Goal: Purchase product/service

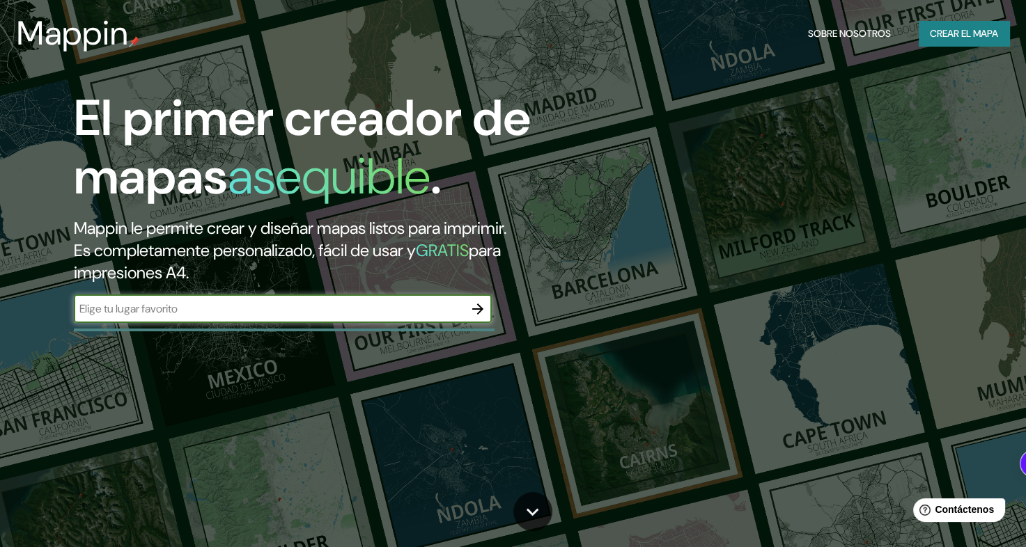
click at [332, 308] on input "text" at bounding box center [269, 309] width 390 height 16
type input "[GEOGRAPHIC_DATA]"
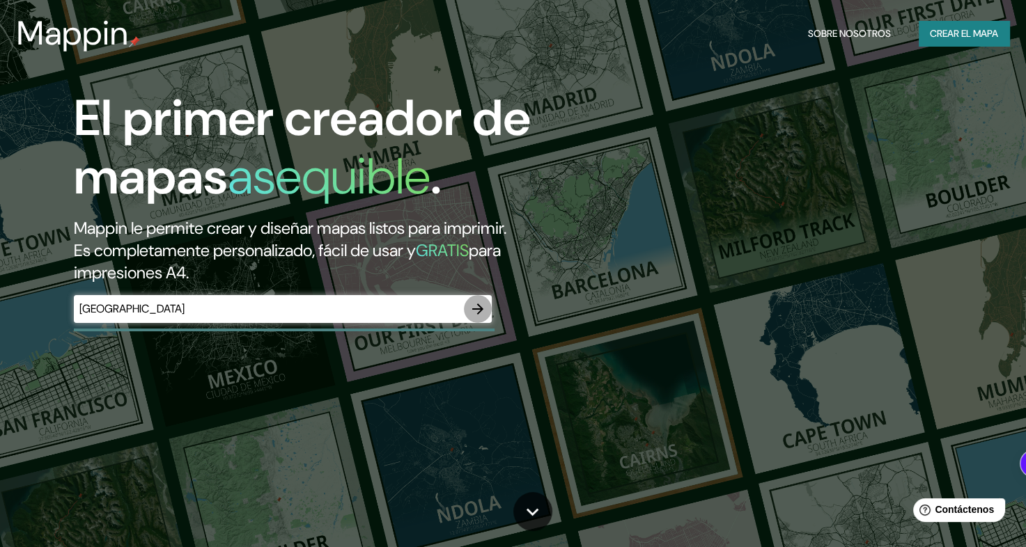
click at [478, 310] on icon "button" at bounding box center [477, 309] width 17 height 17
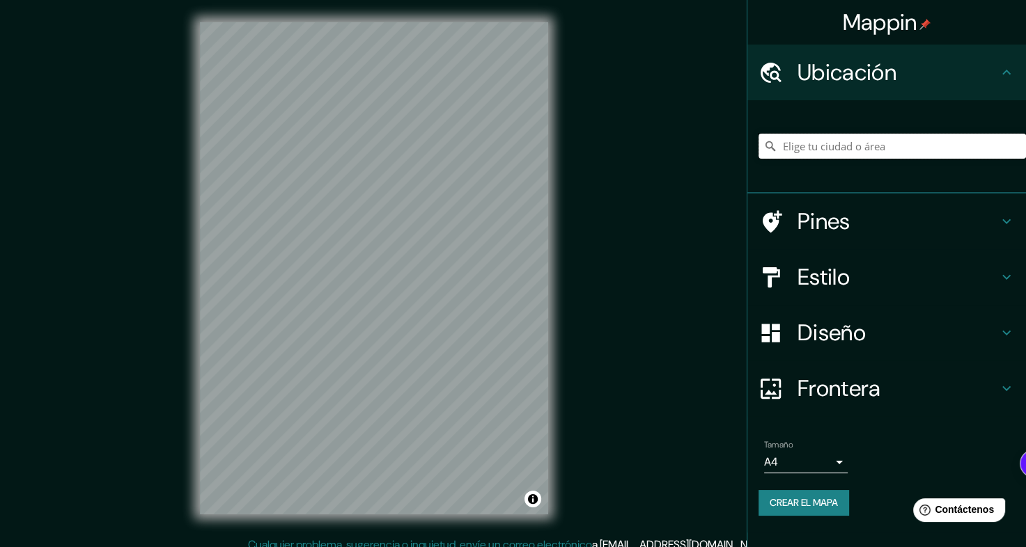
click at [855, 144] on input "Elige tu ciudad o área" at bounding box center [891, 146] width 267 height 25
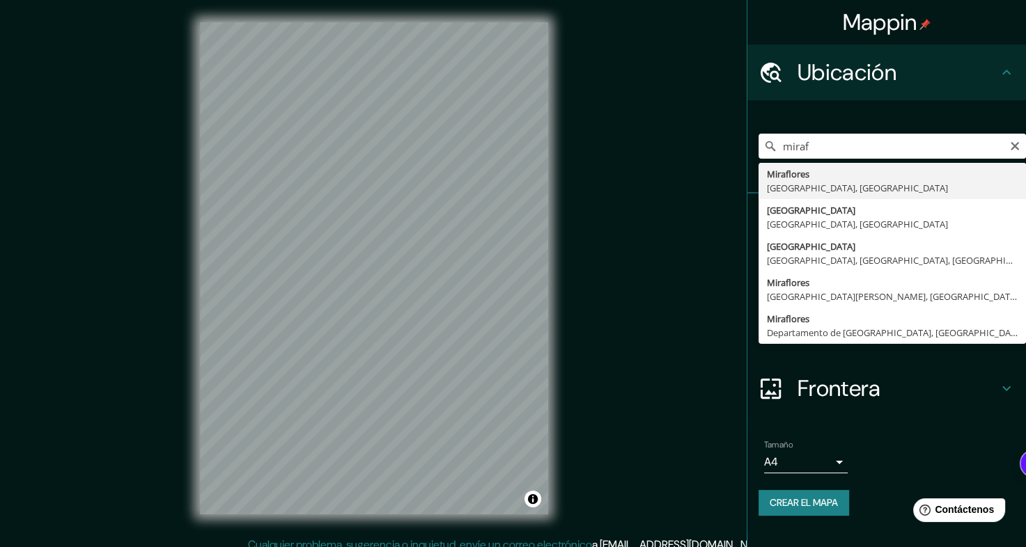
type input "[GEOGRAPHIC_DATA], [GEOGRAPHIC_DATA], [GEOGRAPHIC_DATA]"
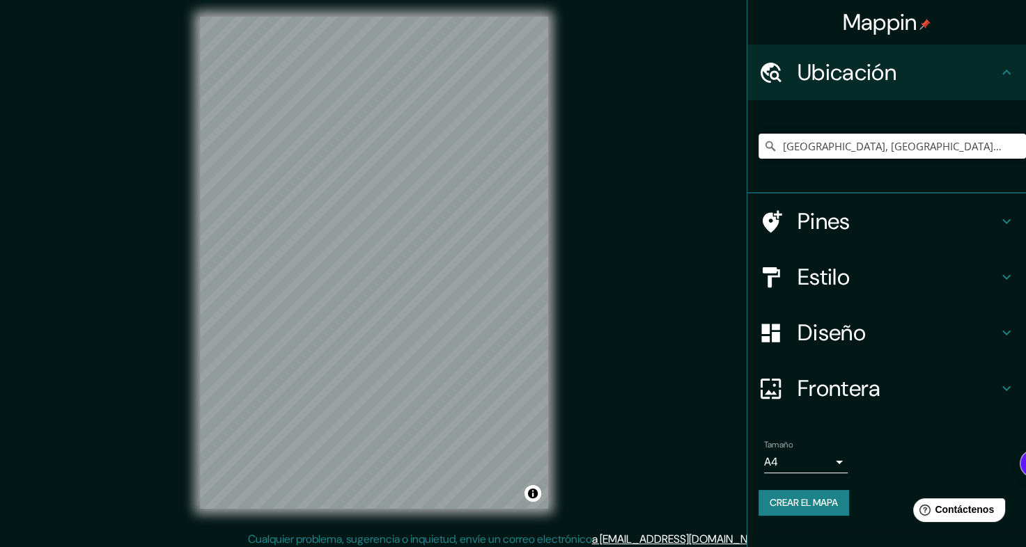
scroll to position [12, 0]
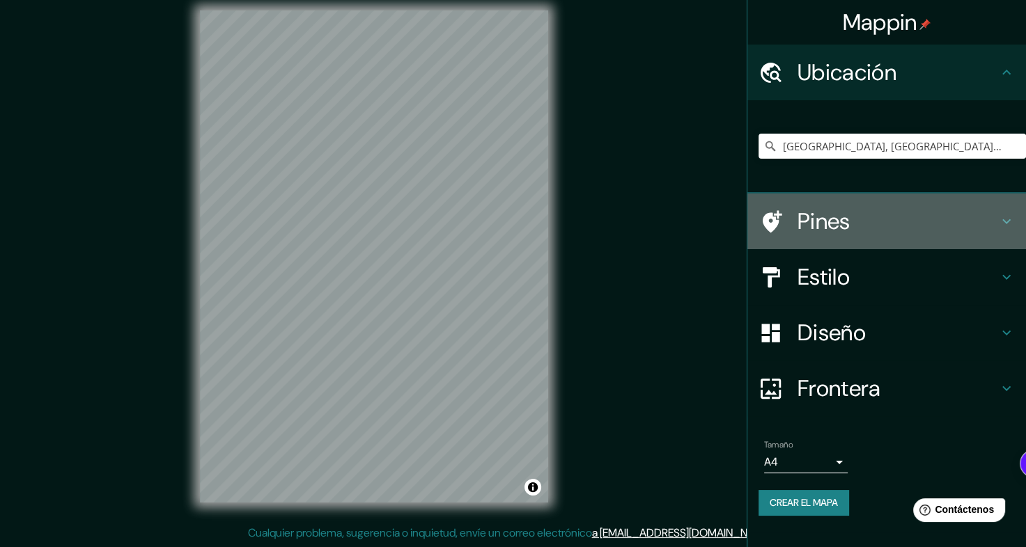
click at [994, 219] on h4 "Pines" at bounding box center [897, 222] width 201 height 28
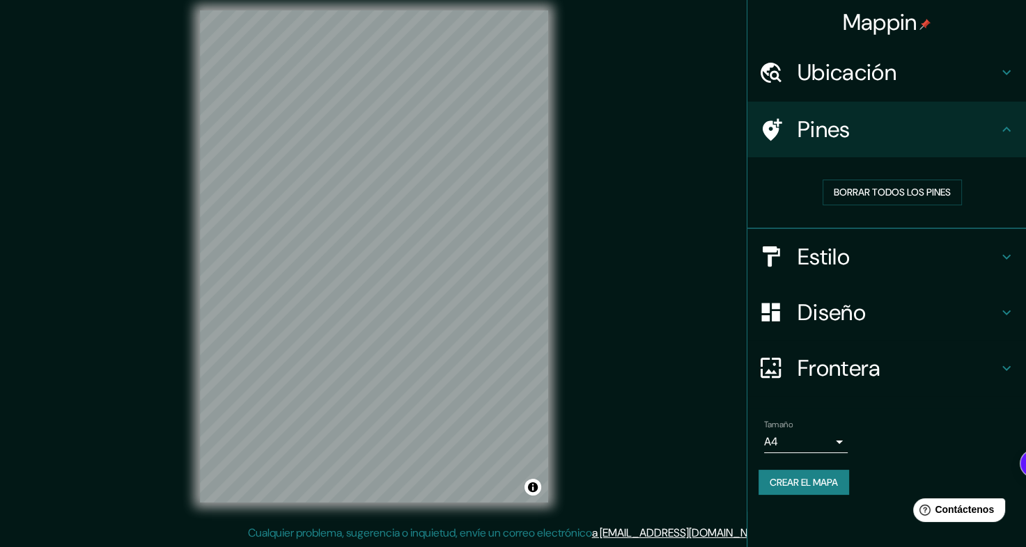
click at [975, 258] on h4 "Estilo" at bounding box center [897, 257] width 201 height 28
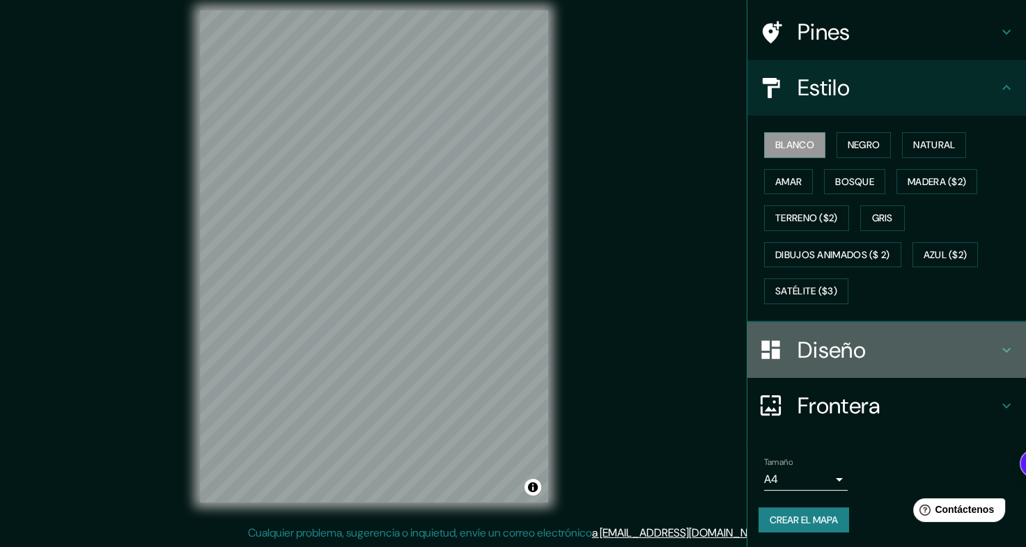
click at [855, 357] on h4 "Diseño" at bounding box center [897, 350] width 201 height 28
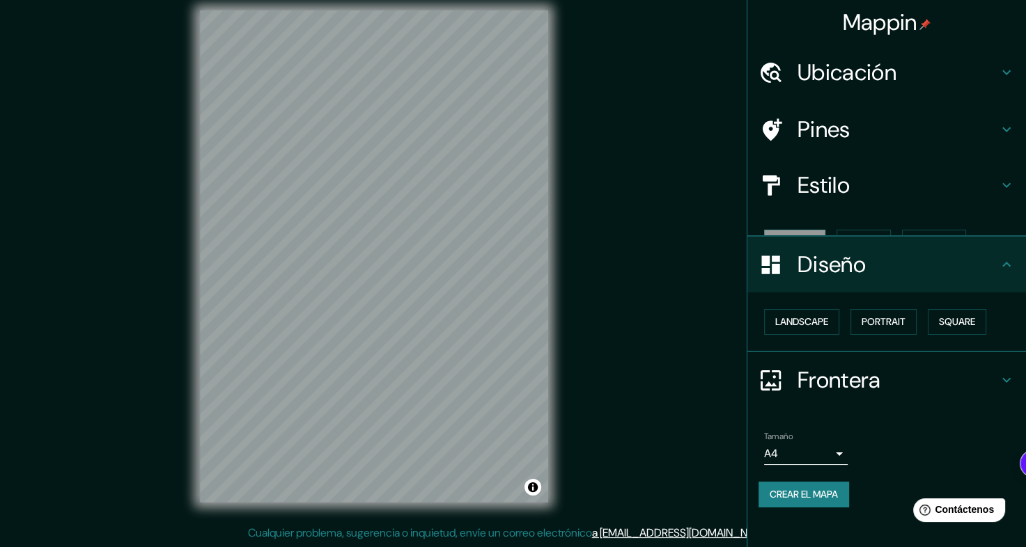
scroll to position [0, 0]
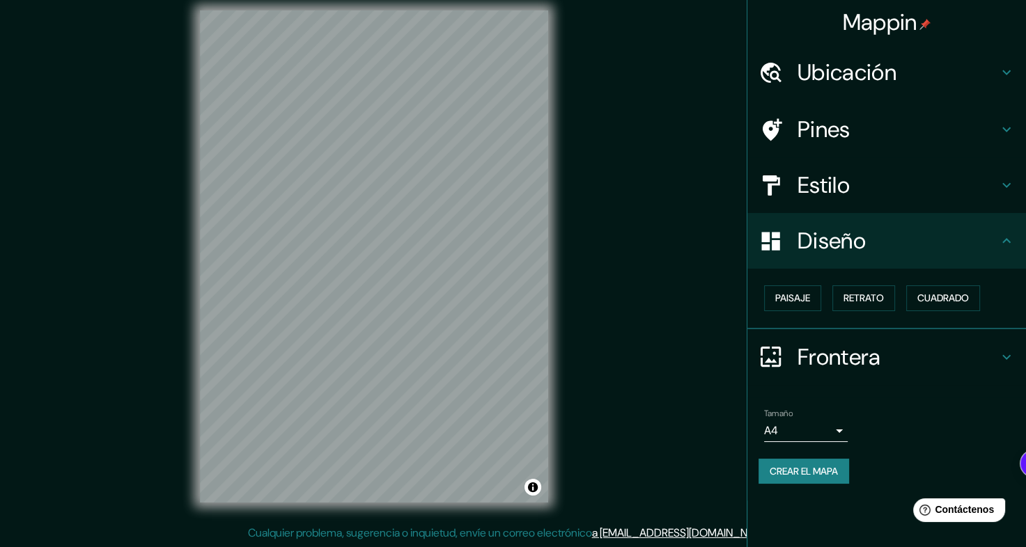
click at [842, 348] on h4 "Frontera" at bounding box center [897, 357] width 201 height 28
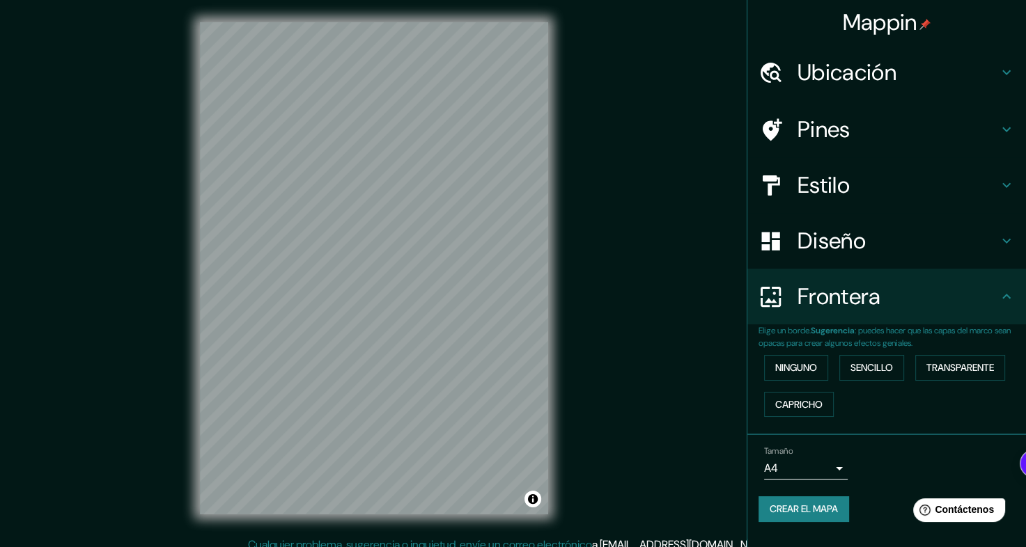
click at [861, 126] on h4 "Pines" at bounding box center [897, 130] width 201 height 28
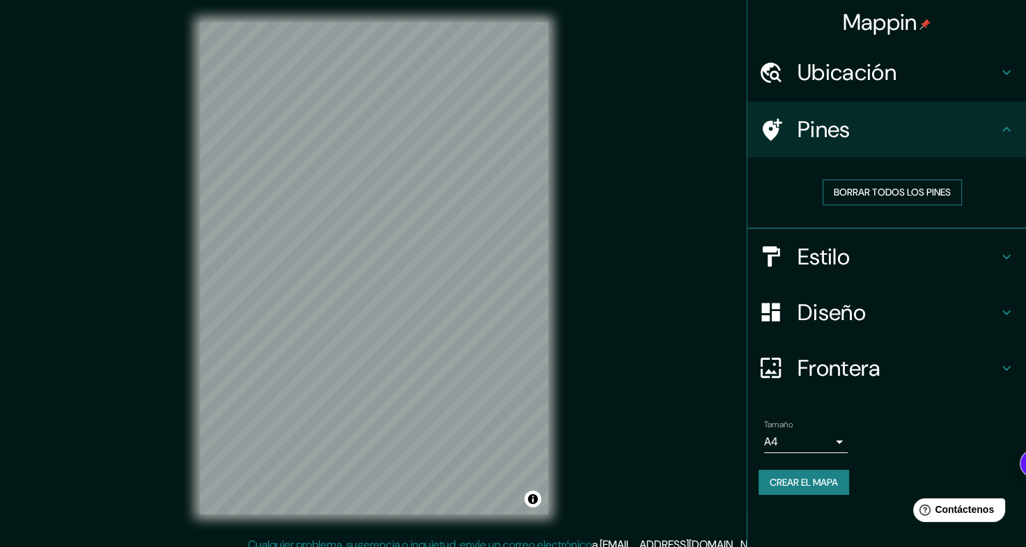
click at [888, 196] on font "Borrar todos los pines" at bounding box center [892, 192] width 117 height 17
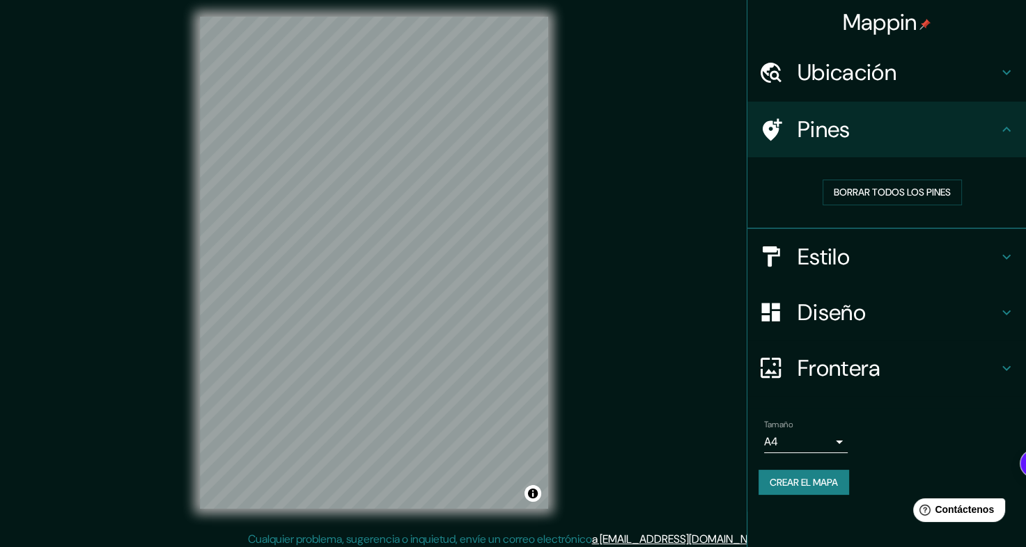
scroll to position [12, 0]
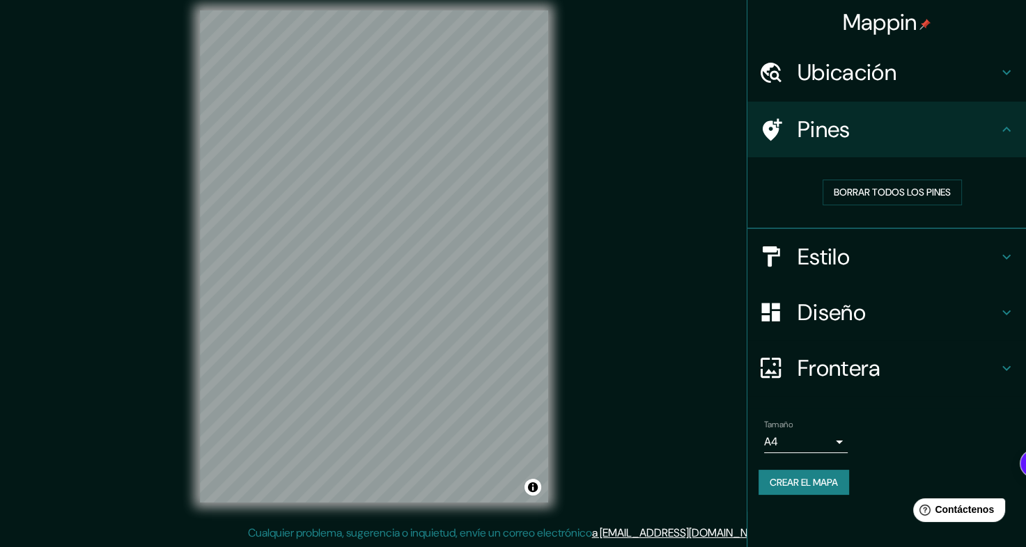
click at [858, 244] on h4 "Estilo" at bounding box center [897, 257] width 201 height 28
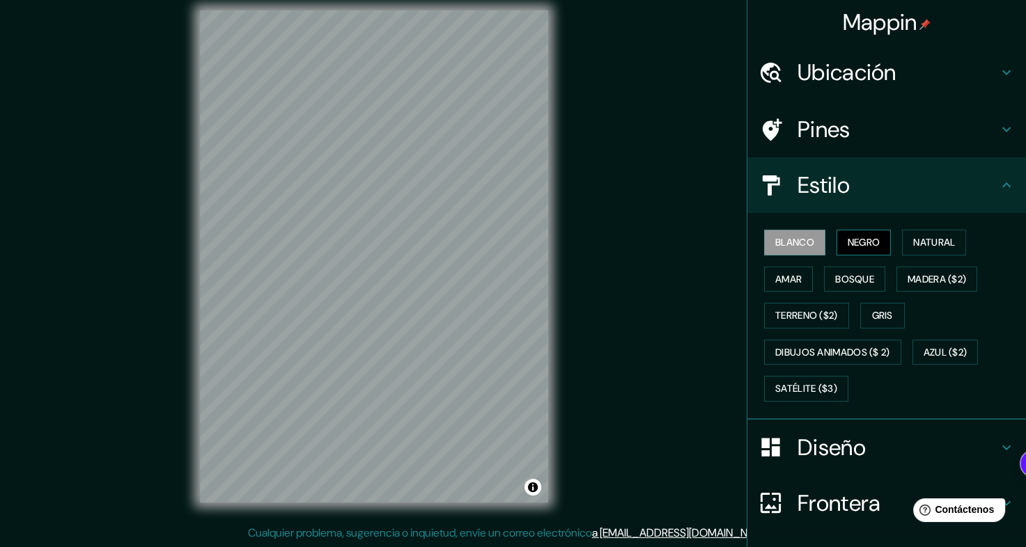
click at [863, 249] on font "Negro" at bounding box center [864, 242] width 33 height 17
click at [915, 249] on font "Natural" at bounding box center [934, 242] width 42 height 17
click at [853, 248] on font "Negro" at bounding box center [864, 242] width 33 height 17
click at [775, 242] on font "Blanco" at bounding box center [794, 242] width 39 height 17
click at [781, 271] on font "Amar" at bounding box center [788, 279] width 26 height 17
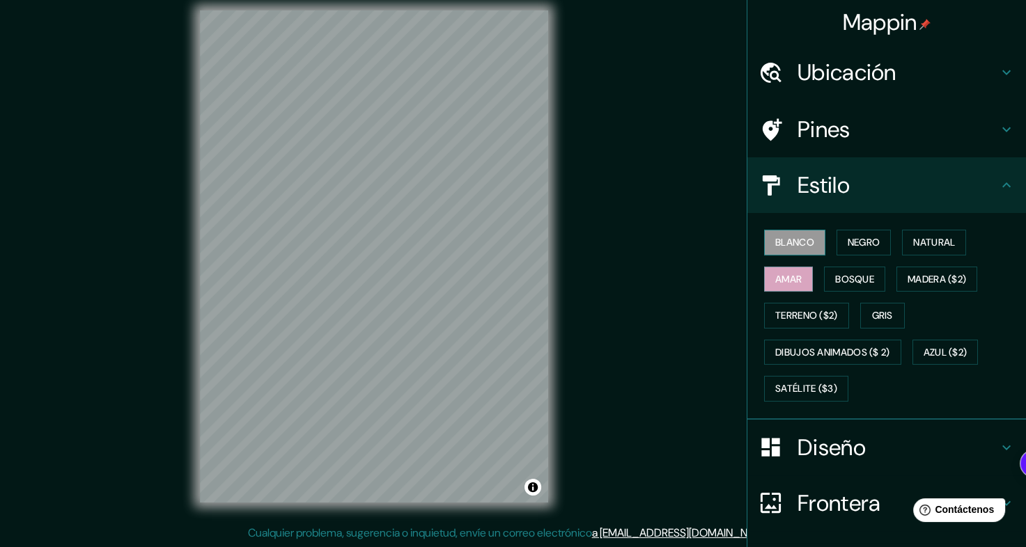
click at [784, 244] on font "Blanco" at bounding box center [794, 242] width 39 height 17
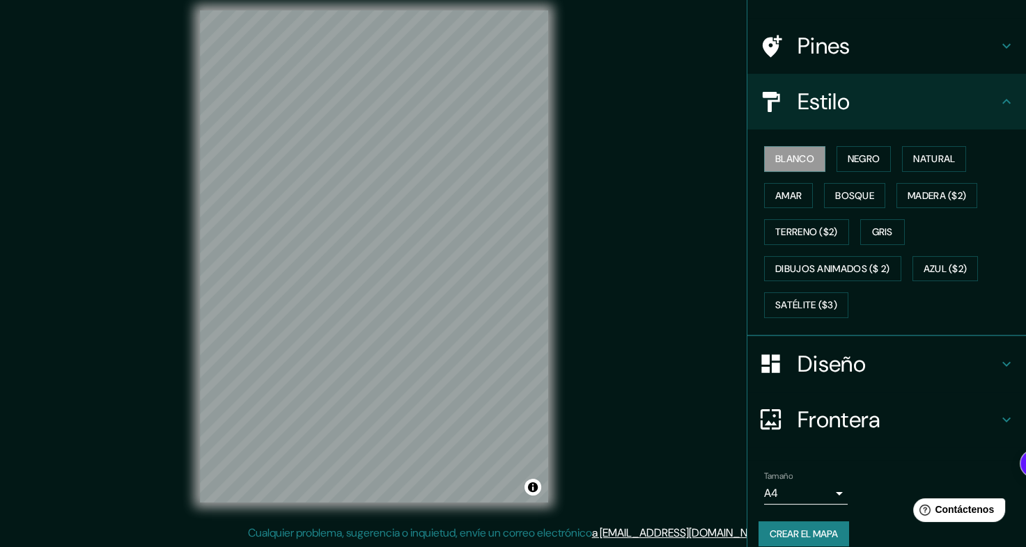
scroll to position [98, 0]
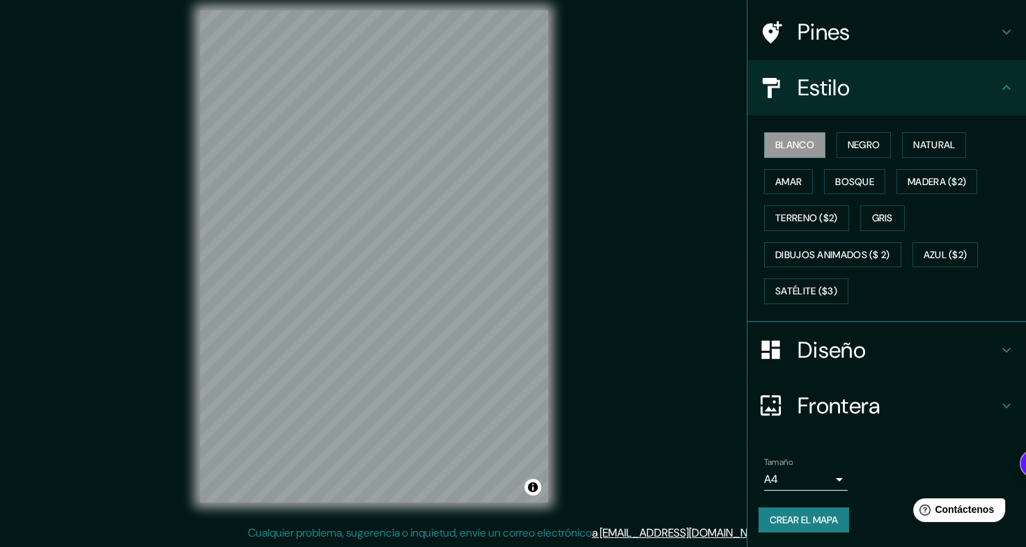
click at [823, 345] on h4 "Diseño" at bounding box center [897, 350] width 201 height 28
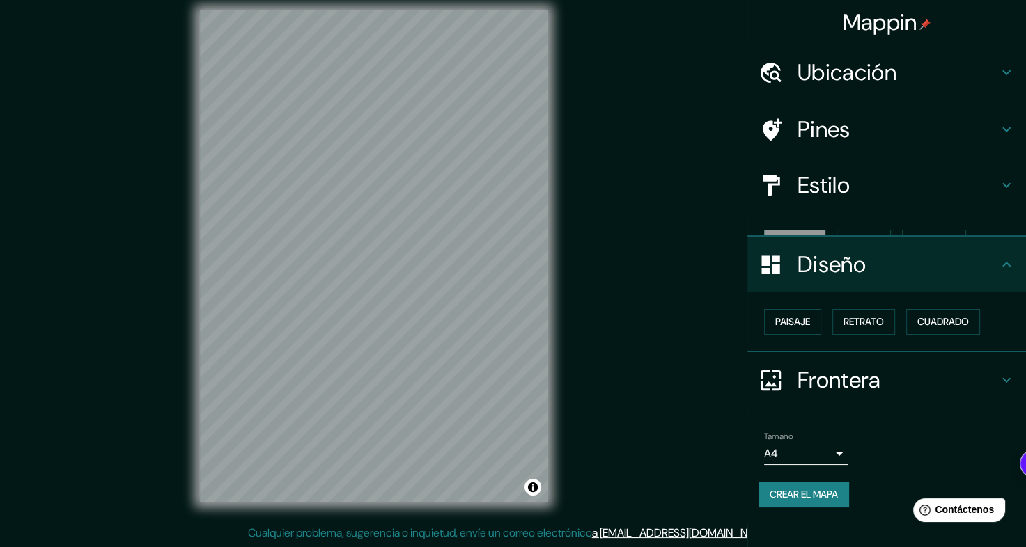
scroll to position [0, 0]
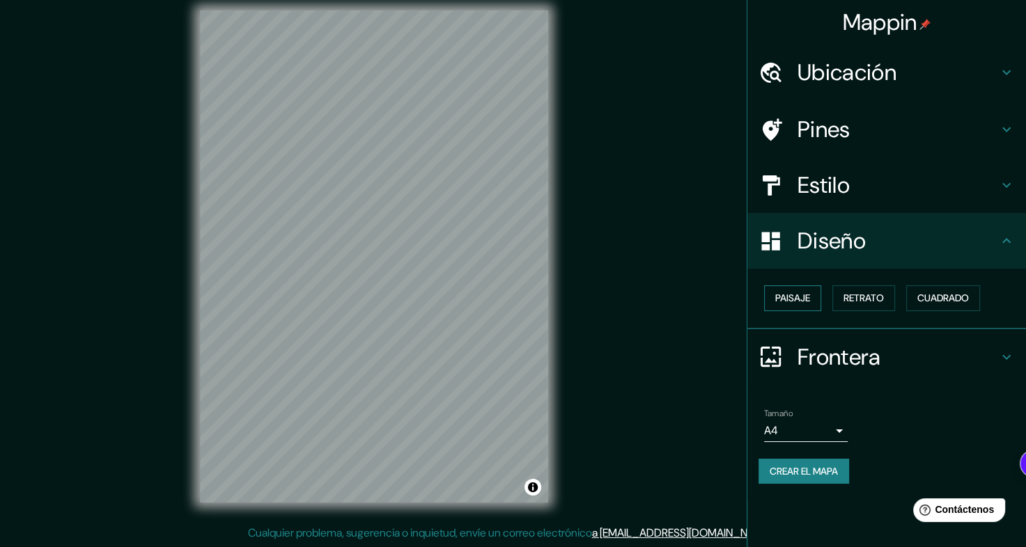
click at [810, 304] on font "Paisaje" at bounding box center [792, 298] width 35 height 17
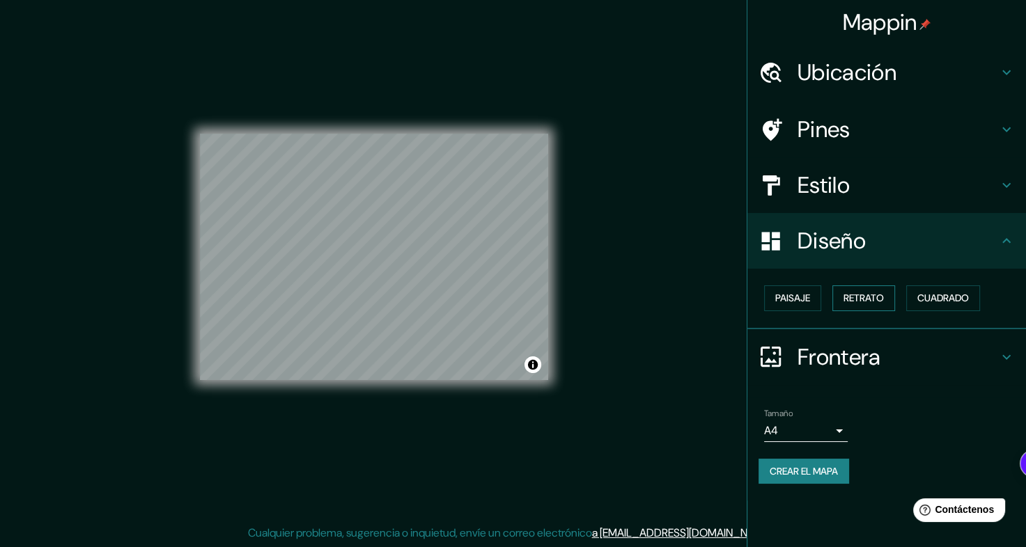
click at [872, 301] on font "Retrato" at bounding box center [863, 298] width 40 height 17
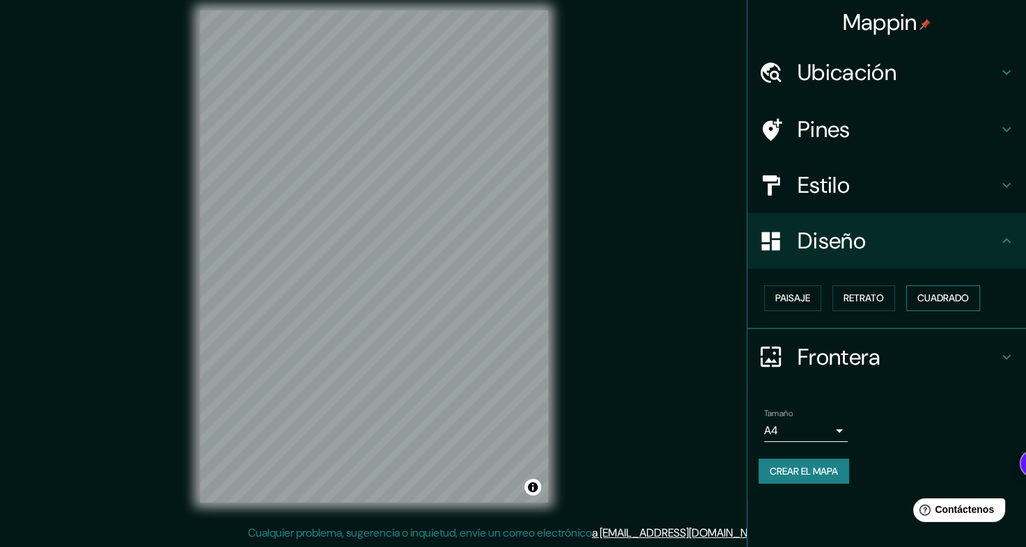
click at [969, 299] on font "Cuadrado" at bounding box center [943, 298] width 52 height 17
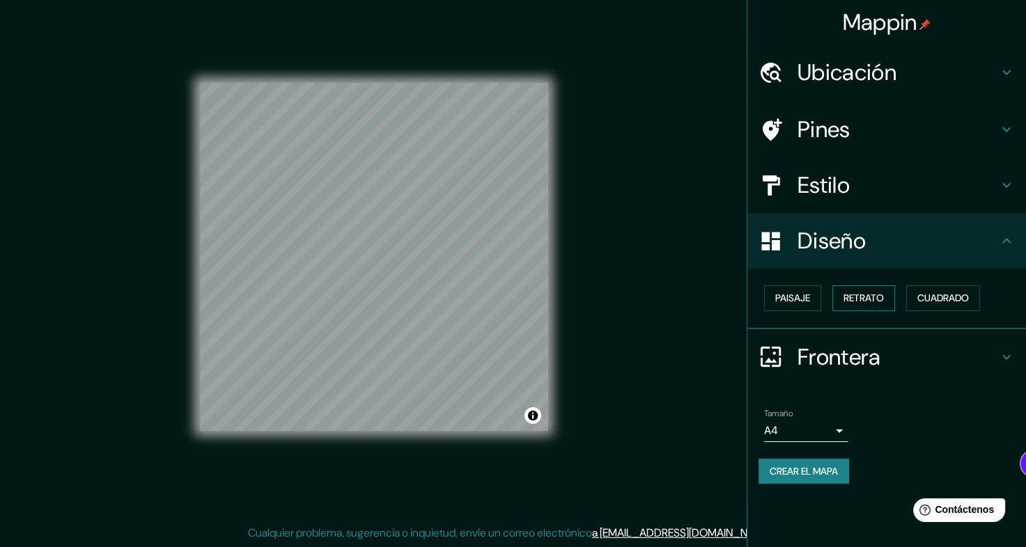
click at [856, 294] on font "Retrato" at bounding box center [863, 298] width 40 height 17
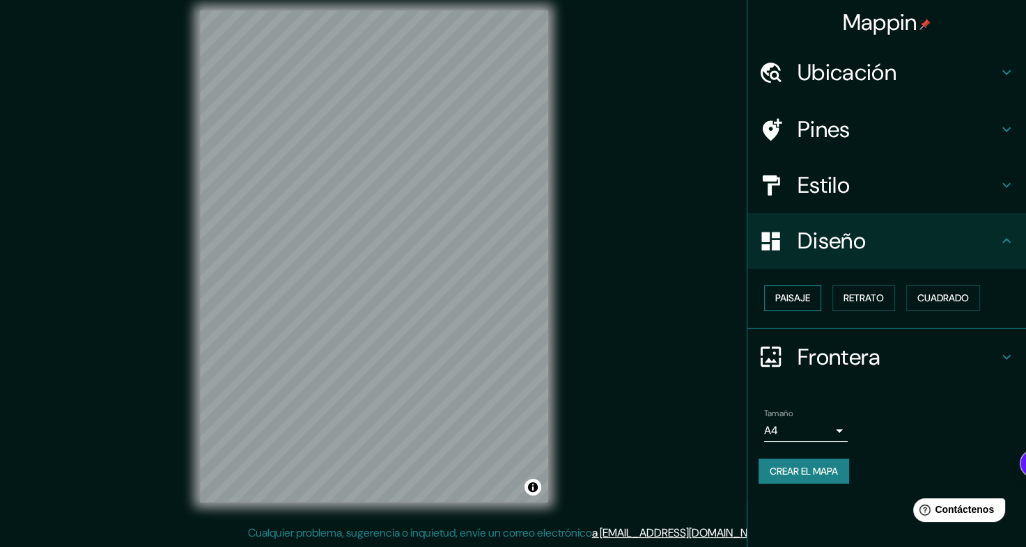
click at [796, 294] on font "Paisaje" at bounding box center [792, 298] width 35 height 17
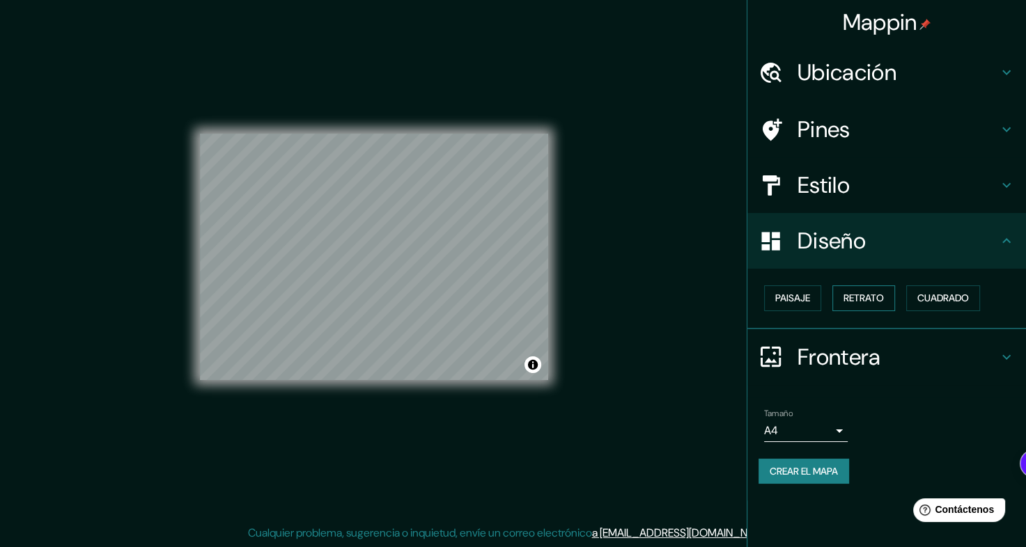
click at [871, 297] on font "Retrato" at bounding box center [863, 298] width 40 height 17
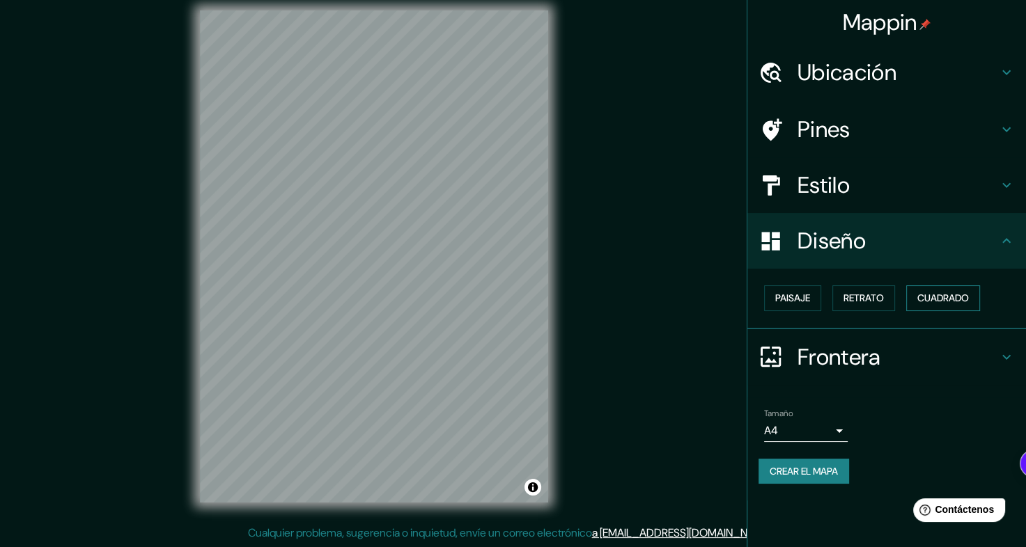
click at [954, 297] on font "Cuadrado" at bounding box center [943, 298] width 52 height 17
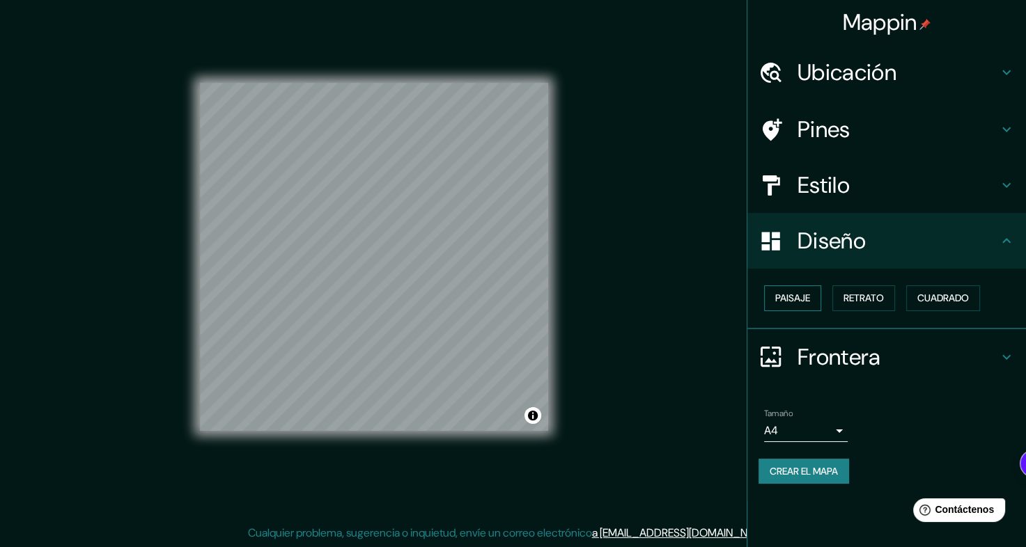
click at [791, 293] on font "Paisaje" at bounding box center [792, 298] width 35 height 17
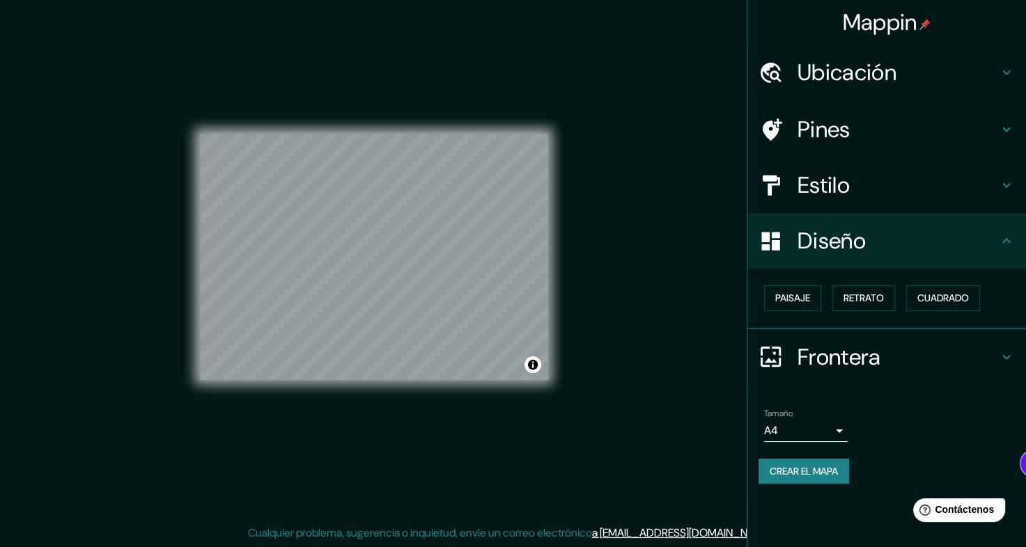
click at [845, 357] on h4 "Frontera" at bounding box center [897, 357] width 201 height 28
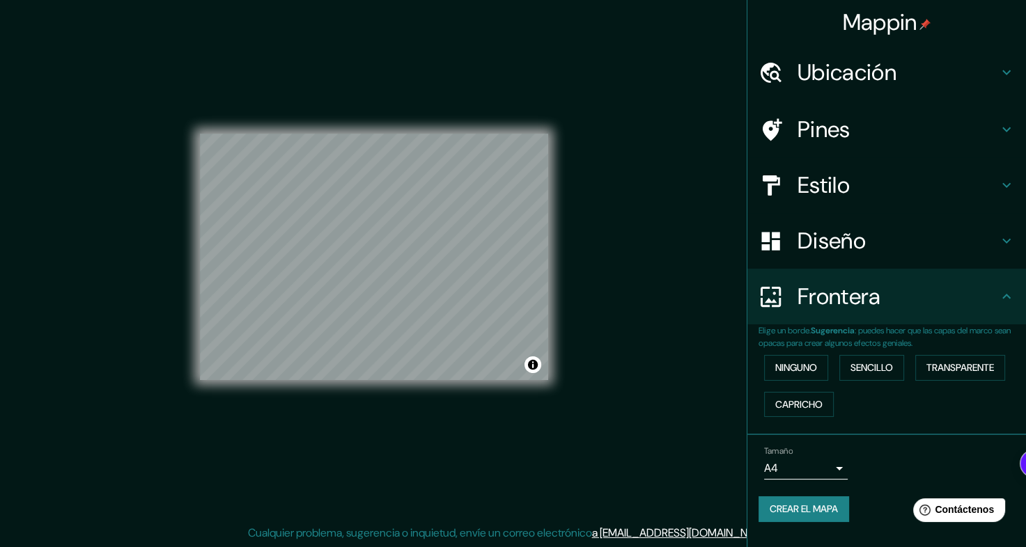
click at [802, 380] on div "Ninguno Sencillo Transparente Capricho" at bounding box center [891, 386] width 267 height 73
click at [803, 375] on font "Ninguno" at bounding box center [796, 367] width 42 height 17
click at [849, 378] on button "Sencillo" at bounding box center [871, 368] width 65 height 26
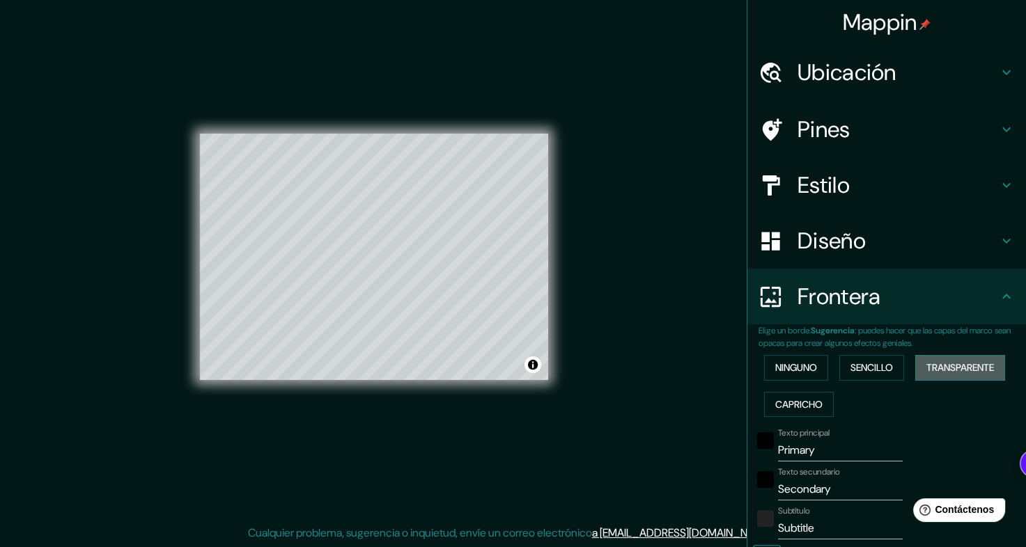
click at [916, 368] on button "Transparente" at bounding box center [960, 368] width 90 height 26
click at [800, 396] on font "Capricho" at bounding box center [798, 404] width 47 height 17
click at [788, 366] on font "Ninguno" at bounding box center [796, 367] width 42 height 17
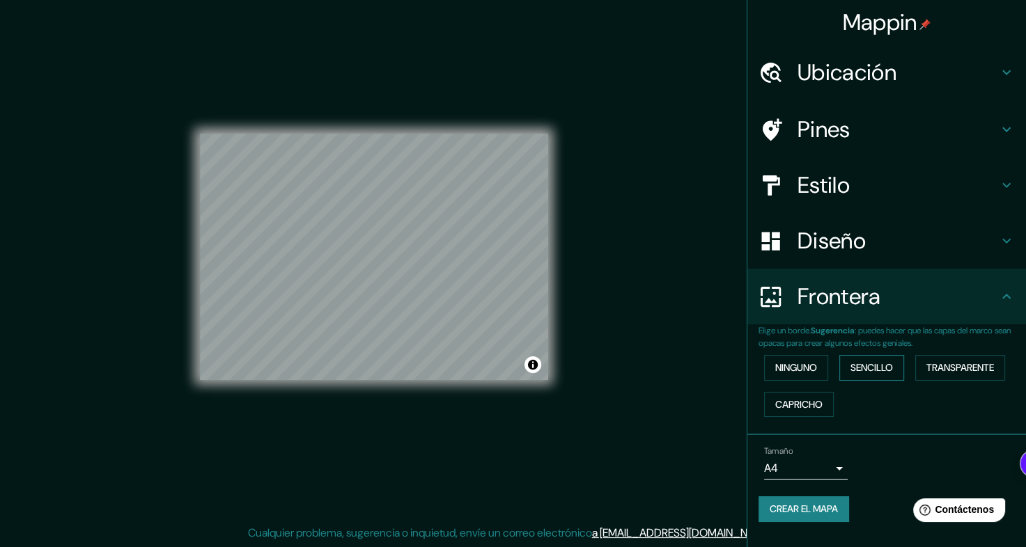
click at [865, 364] on font "Sencillo" at bounding box center [871, 367] width 42 height 17
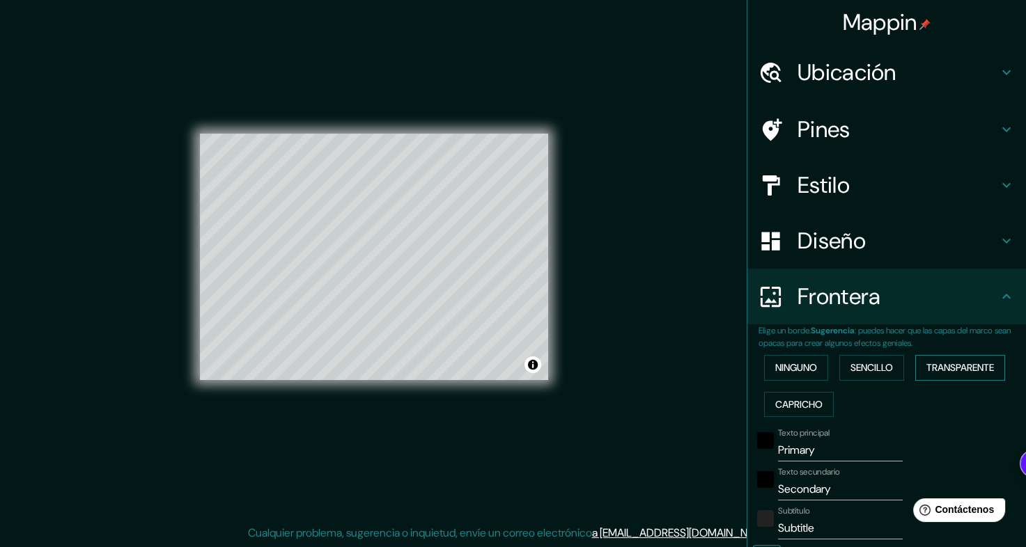
click at [926, 373] on font "Transparente" at bounding box center [960, 367] width 68 height 17
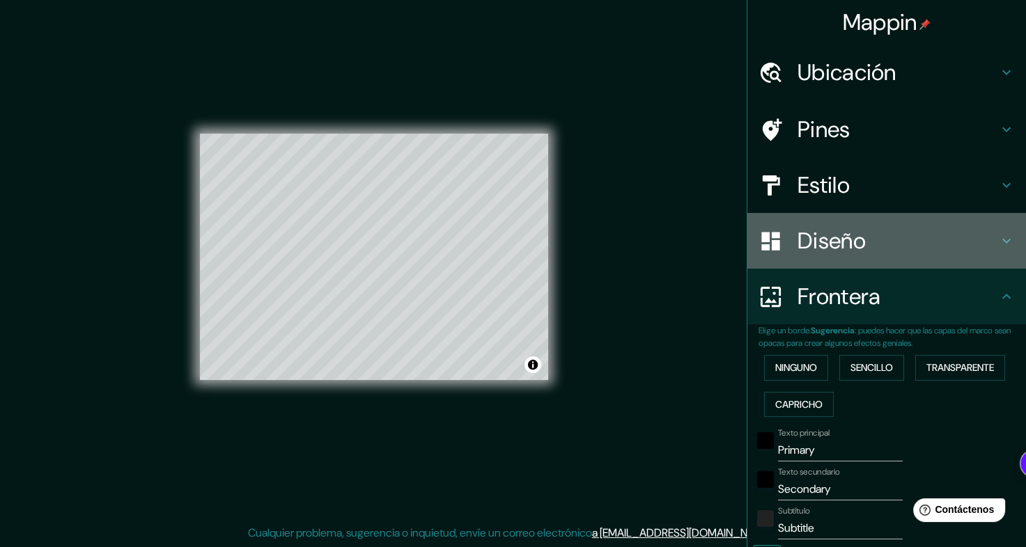
click at [850, 255] on h4 "Diseño" at bounding box center [897, 241] width 201 height 28
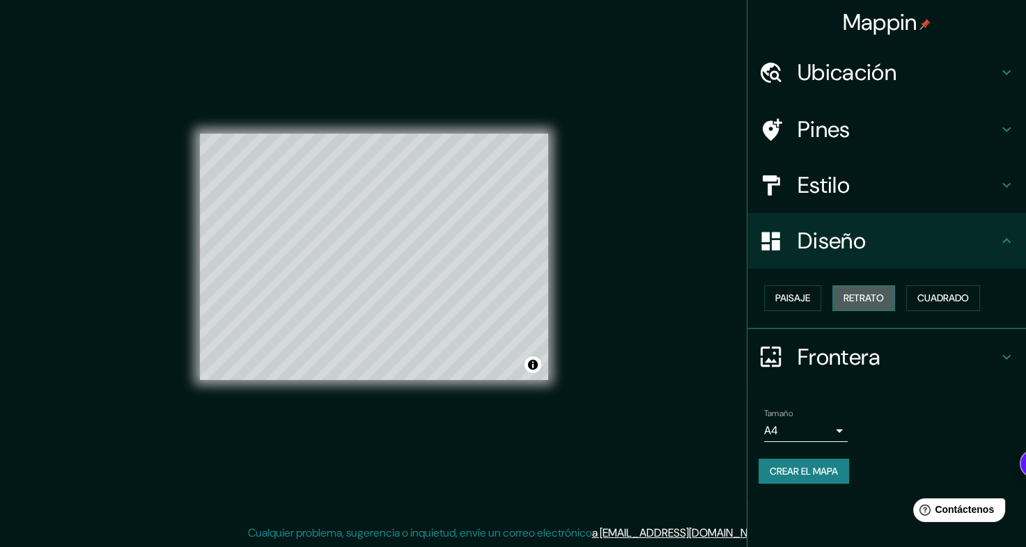
click at [847, 302] on font "Retrato" at bounding box center [863, 298] width 40 height 17
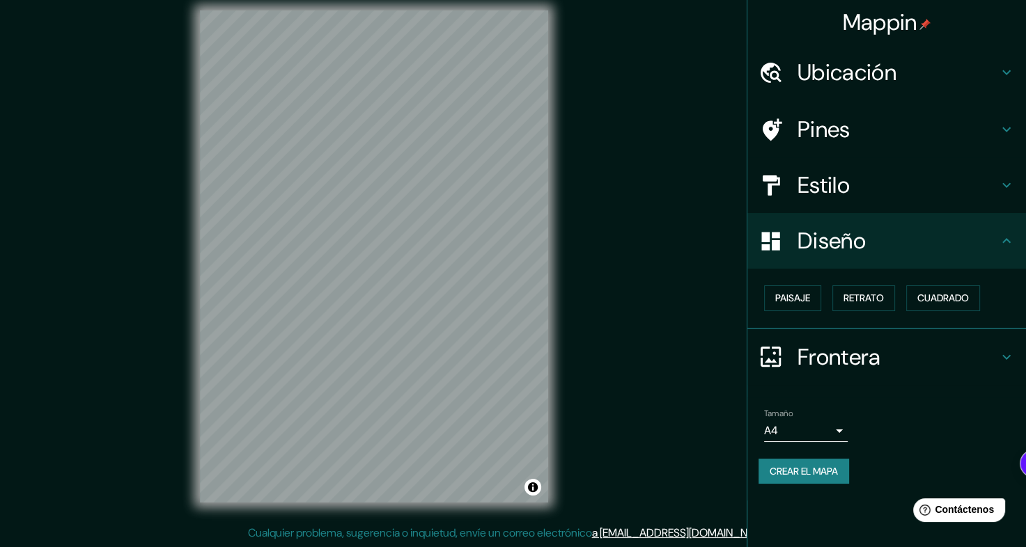
click at [855, 352] on h4 "Frontera" at bounding box center [897, 357] width 201 height 28
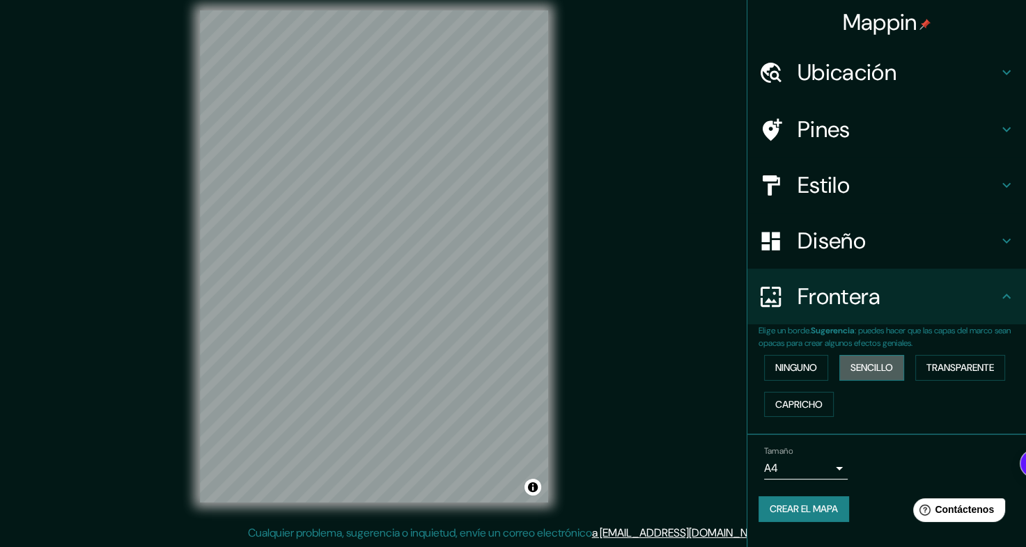
click at [878, 368] on font "Sencillo" at bounding box center [871, 367] width 42 height 17
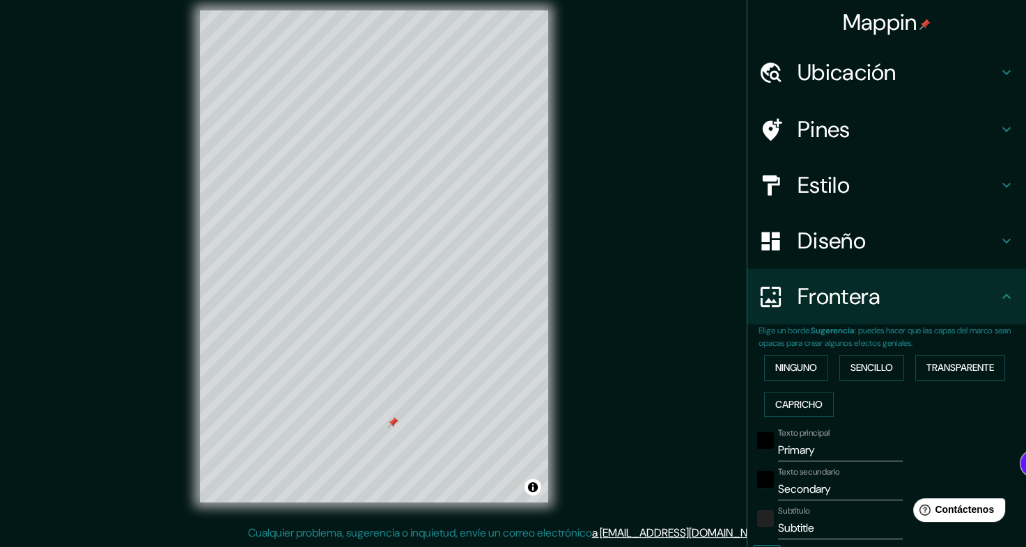
click at [387, 428] on div at bounding box center [392, 422] width 11 height 11
click at [804, 449] on input "Primary" at bounding box center [840, 450] width 125 height 22
type input "P"
type input "MIRAFLORES"
click at [837, 488] on input "Secondary" at bounding box center [840, 489] width 125 height 22
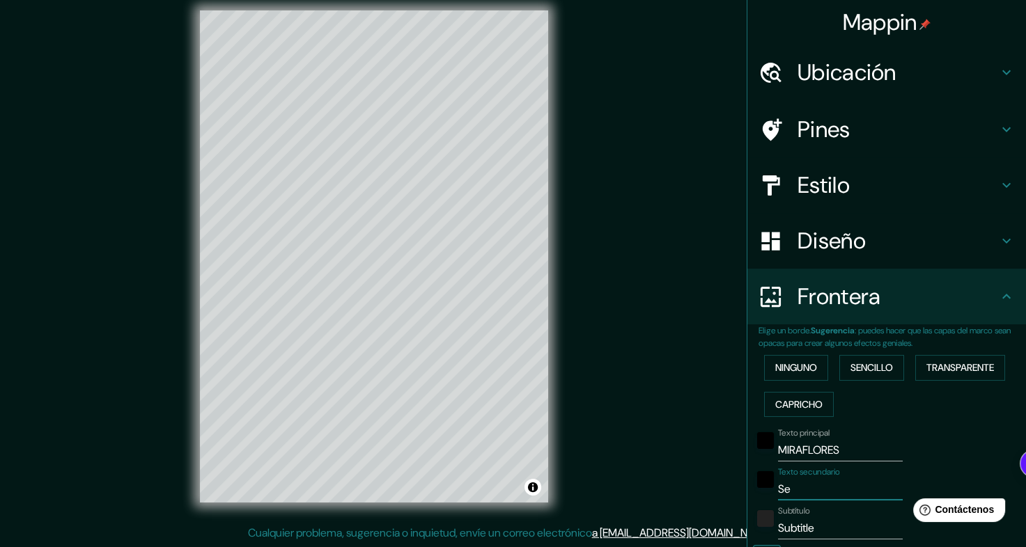
type input "S"
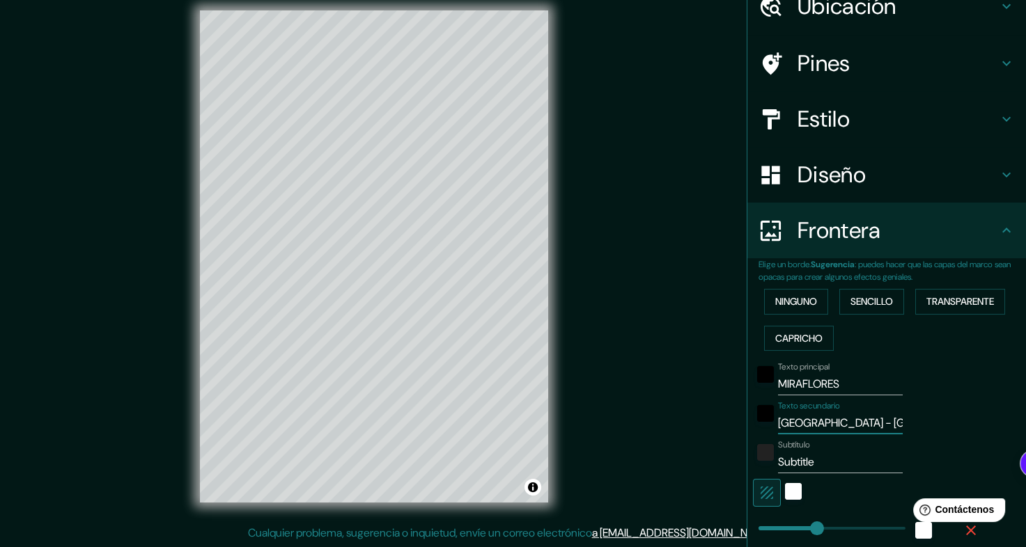
scroll to position [70, 0]
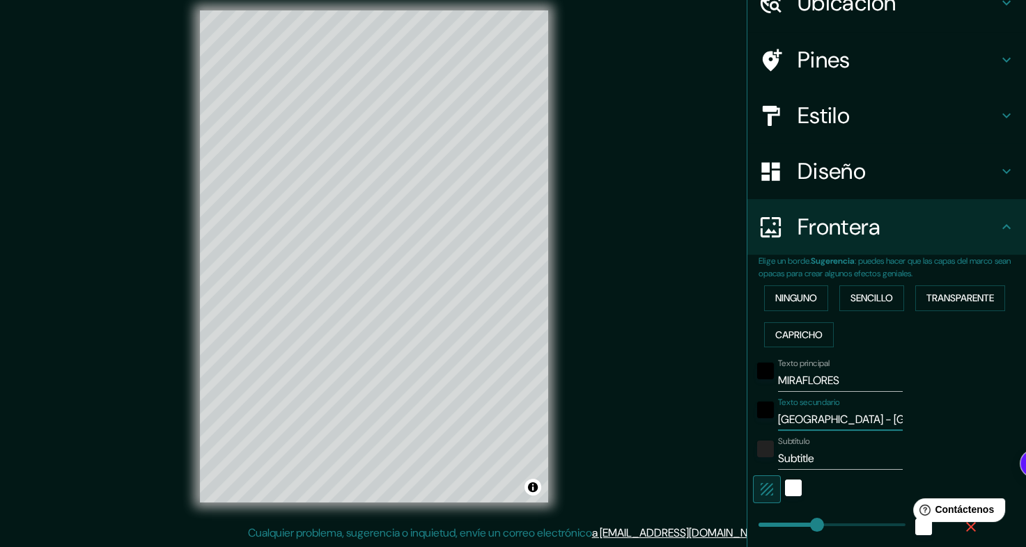
type input "[GEOGRAPHIC_DATA] - [GEOGRAPHIC_DATA]"
click at [810, 464] on input "Subtitle" at bounding box center [840, 459] width 125 height 22
type input "S"
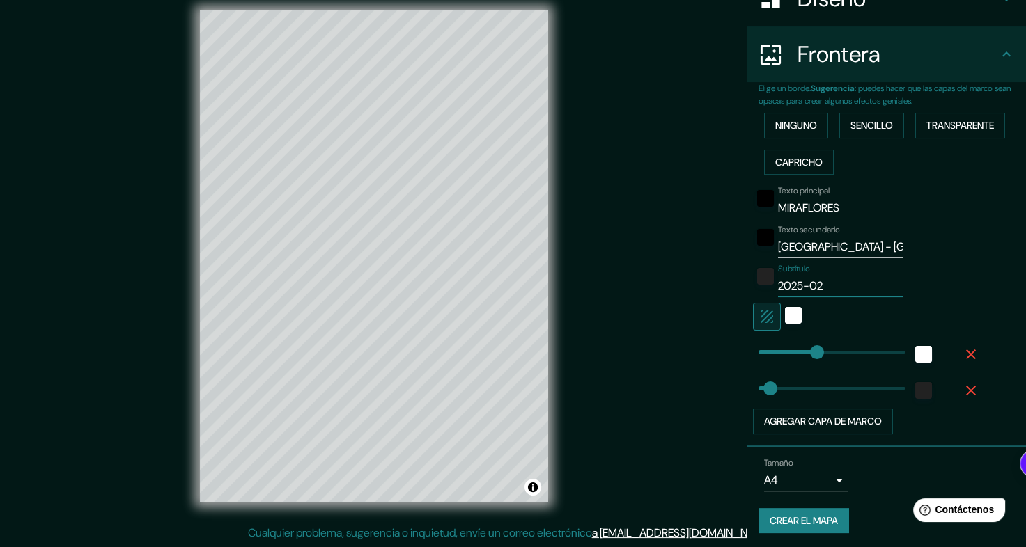
scroll to position [243, 0]
type input "2025-02"
click at [785, 315] on div "Blanco" at bounding box center [793, 314] width 17 height 17
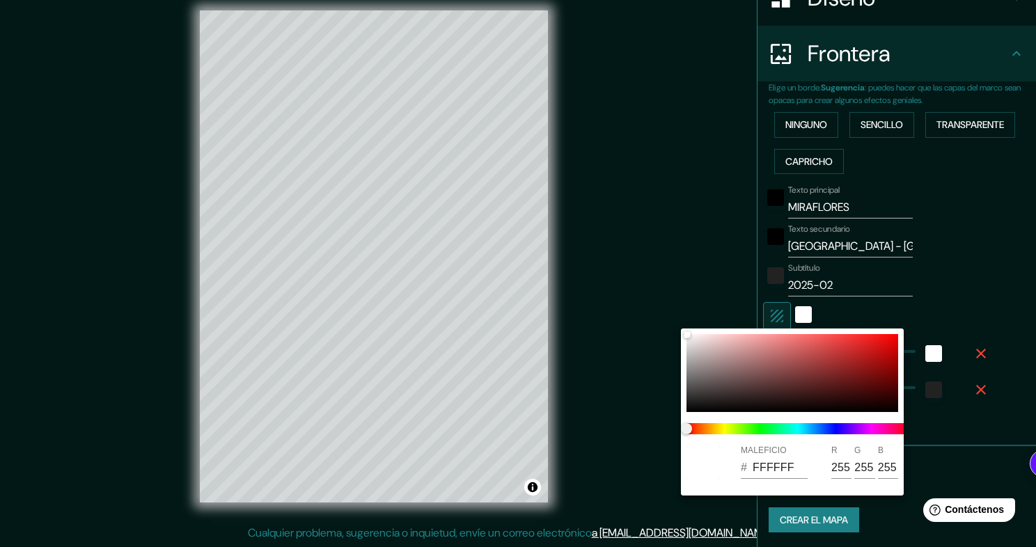
click at [883, 304] on div at bounding box center [518, 273] width 1036 height 547
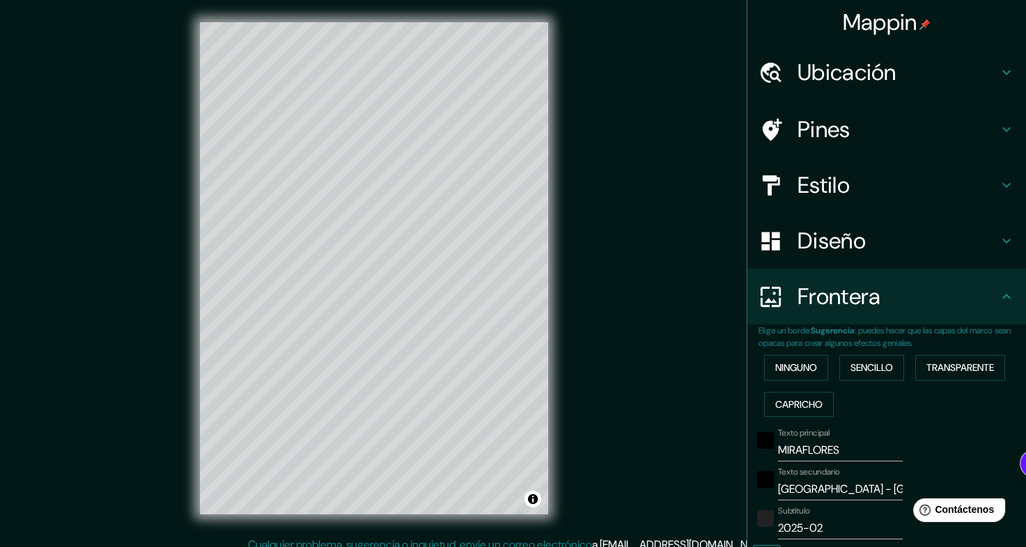
scroll to position [0, 0]
click at [876, 64] on h4 "Ubicación" at bounding box center [897, 73] width 201 height 28
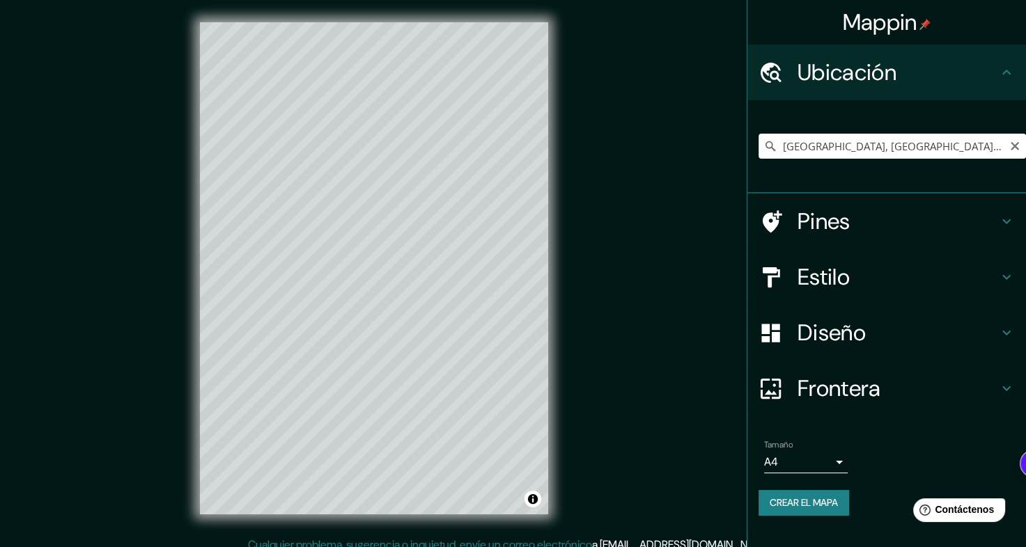
click at [904, 149] on input "[GEOGRAPHIC_DATA], [GEOGRAPHIC_DATA], [GEOGRAPHIC_DATA]" at bounding box center [891, 146] width 267 height 25
click at [972, 149] on input "[GEOGRAPHIC_DATA], [GEOGRAPHIC_DATA], [GEOGRAPHIC_DATA]" at bounding box center [891, 146] width 267 height 25
click at [1018, 143] on icon "Claro" at bounding box center [1014, 146] width 11 height 11
click at [905, 141] on input "Elige tu ciudad o área" at bounding box center [891, 146] width 267 height 25
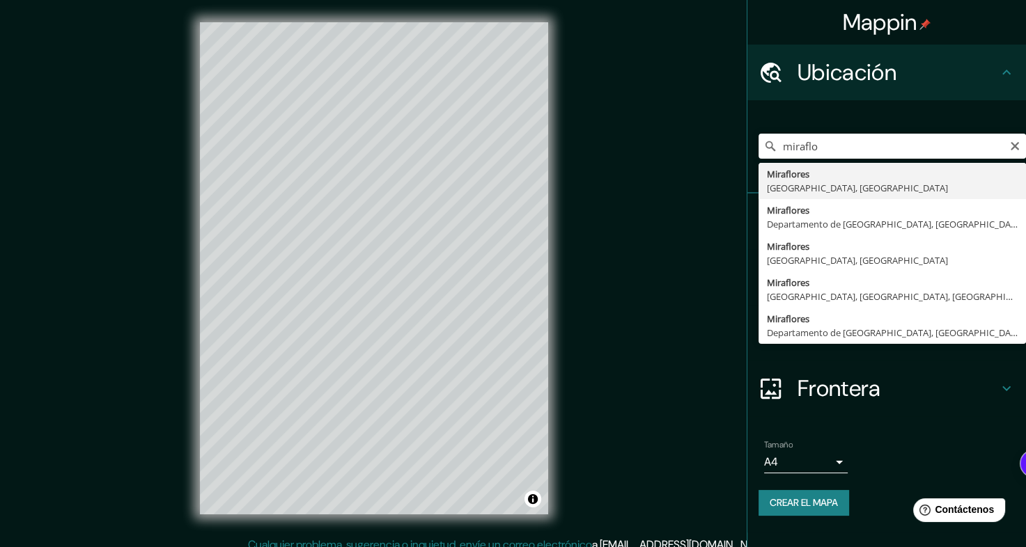
type input "[GEOGRAPHIC_DATA], [GEOGRAPHIC_DATA], [GEOGRAPHIC_DATA]"
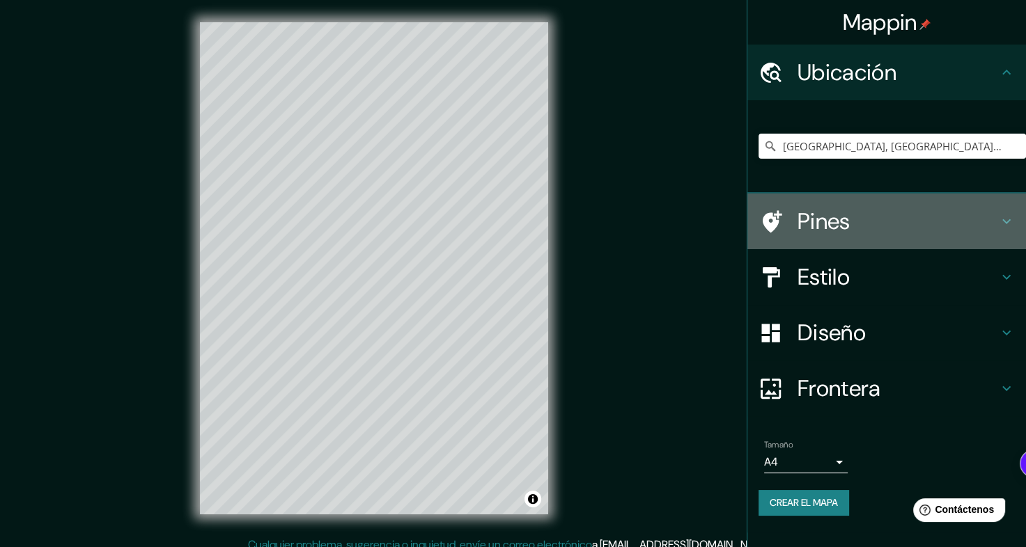
click at [912, 227] on h4 "Pines" at bounding box center [897, 222] width 201 height 28
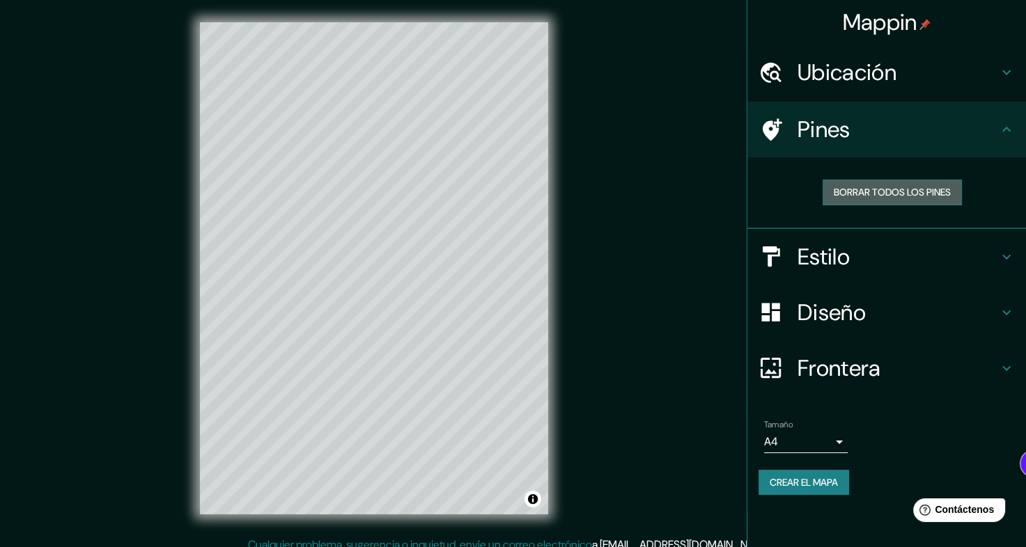
click at [903, 194] on font "Borrar todos los pines" at bounding box center [892, 192] width 117 height 17
click at [886, 189] on font "Borrar todos los pines" at bounding box center [892, 192] width 117 height 17
click at [932, 258] on h4 "Estilo" at bounding box center [897, 257] width 201 height 28
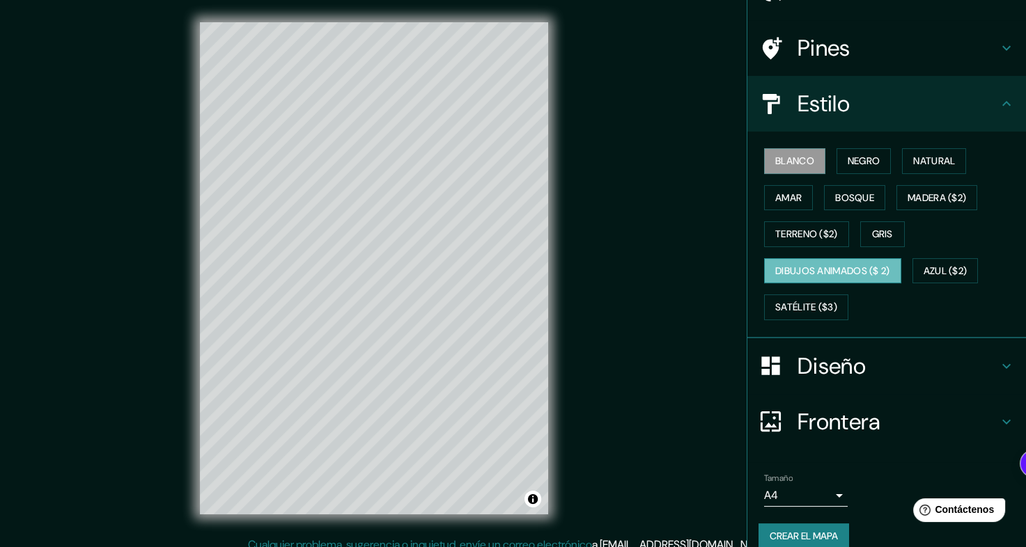
scroll to position [98, 0]
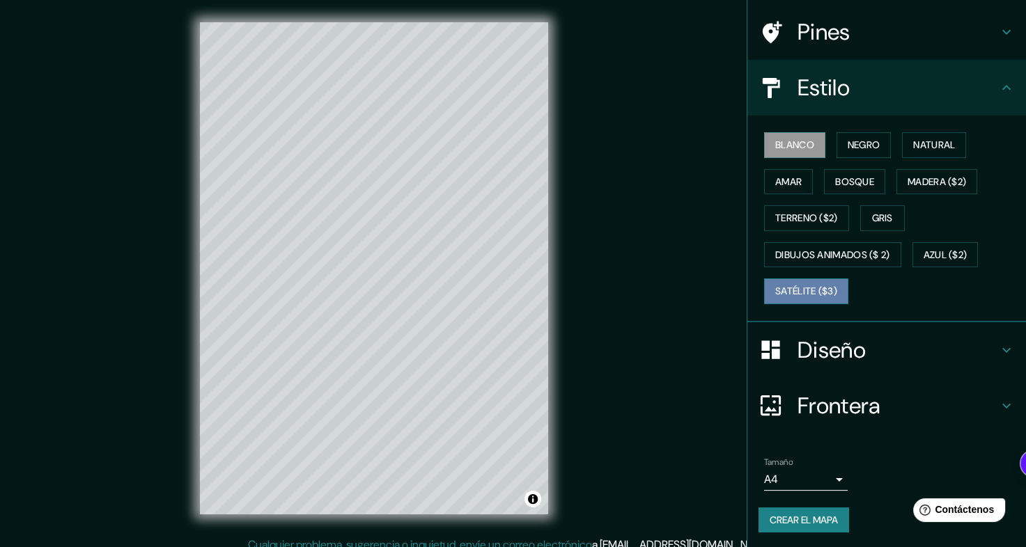
click at [816, 297] on font "Satélite ($3)" at bounding box center [806, 291] width 62 height 17
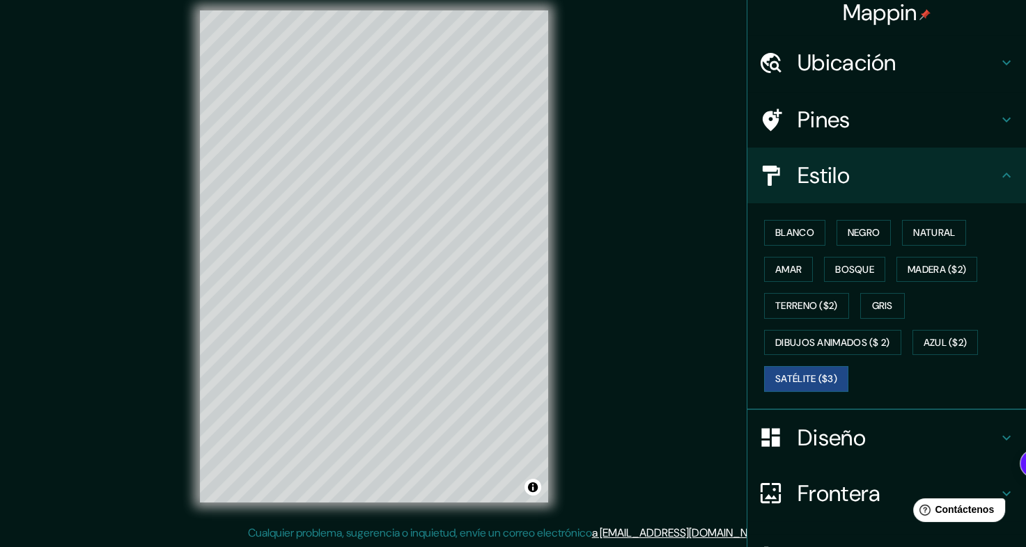
scroll to position [0, 0]
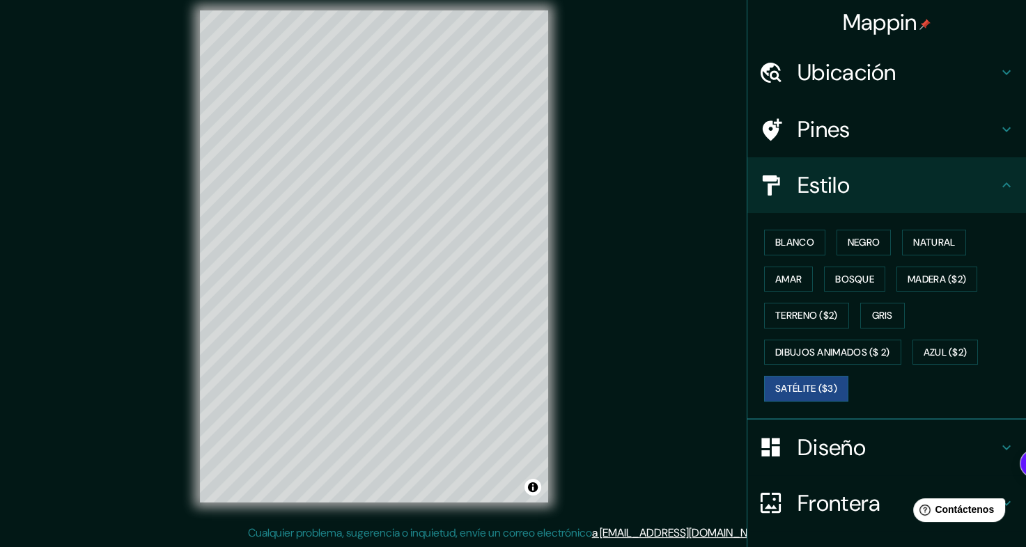
click at [942, 114] on div "Pines" at bounding box center [886, 130] width 279 height 56
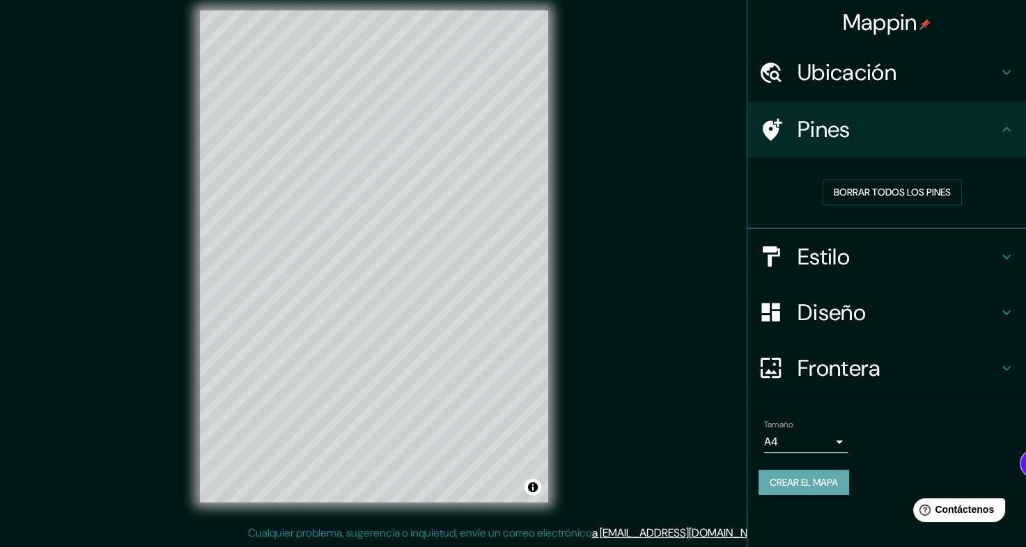
click at [797, 479] on font "Crear el mapa" at bounding box center [804, 482] width 68 height 17
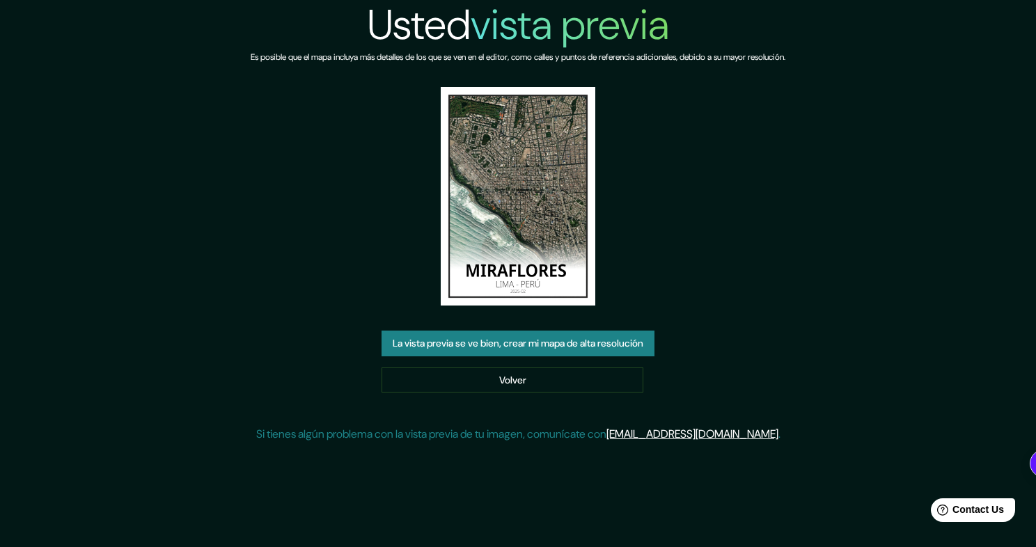
click at [561, 343] on button "La vista previa se ve bien, crear mi mapa de alta resolución" at bounding box center [518, 344] width 273 height 26
